Goal: Transaction & Acquisition: Purchase product/service

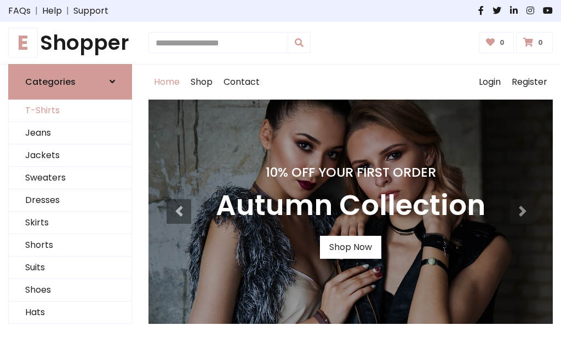
click at [70, 111] on link "T-Shirts" at bounding box center [70, 111] width 123 height 22
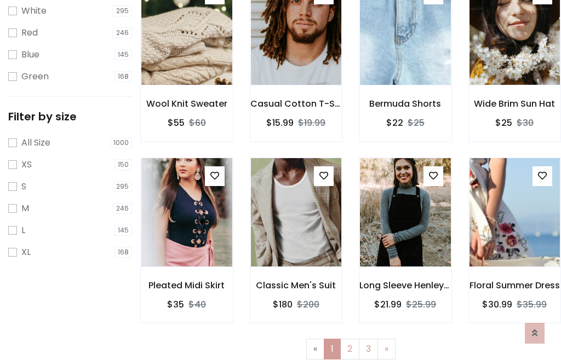
scroll to position [20, 0]
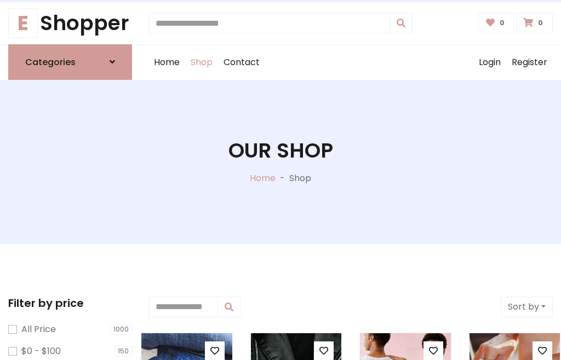
click at [280, 161] on h1 "Our Shop" at bounding box center [280, 150] width 105 height 25
click at [350, 62] on div "Home Shop Contact Log out Login Register" at bounding box center [350, 62] width 404 height 35
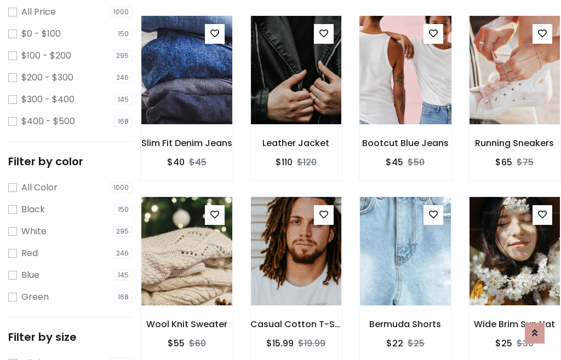
click at [405, 90] on img at bounding box center [404, 70] width 109 height 263
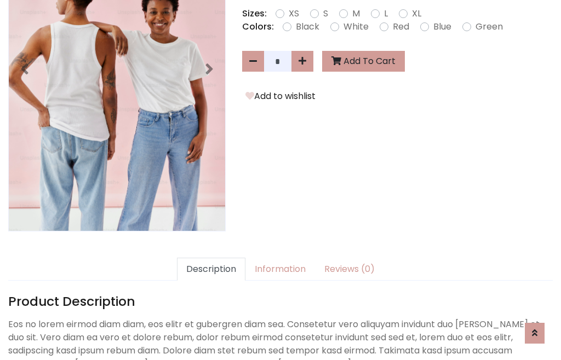
scroll to position [268, 0]
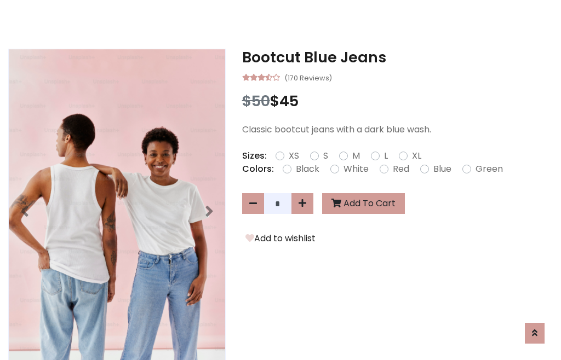
click at [397, 57] on h3 "Bootcut Blue Jeans" at bounding box center [397, 58] width 310 height 18
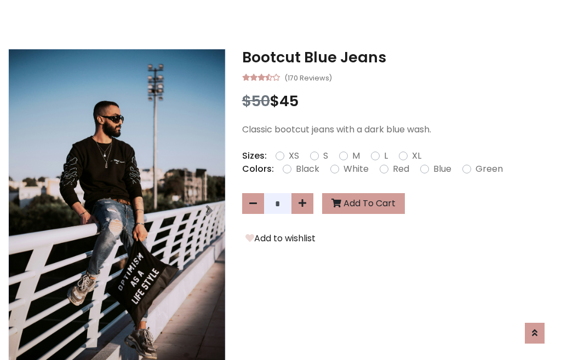
click at [397, 57] on h3 "Bootcut Blue Jeans" at bounding box center [397, 58] width 310 height 18
